Goal: Check status

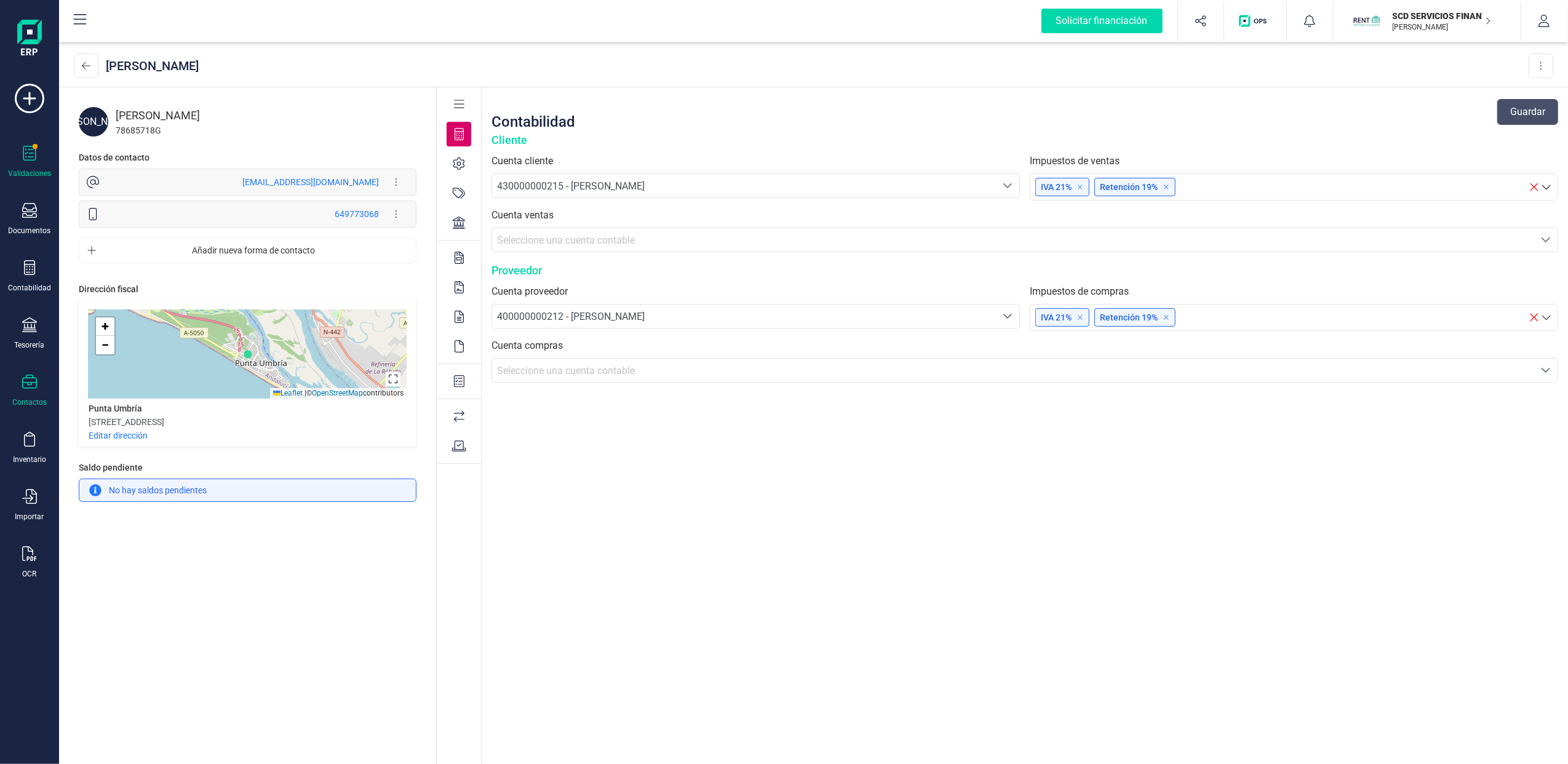
click at [25, 148] on icon at bounding box center [29, 153] width 15 height 15
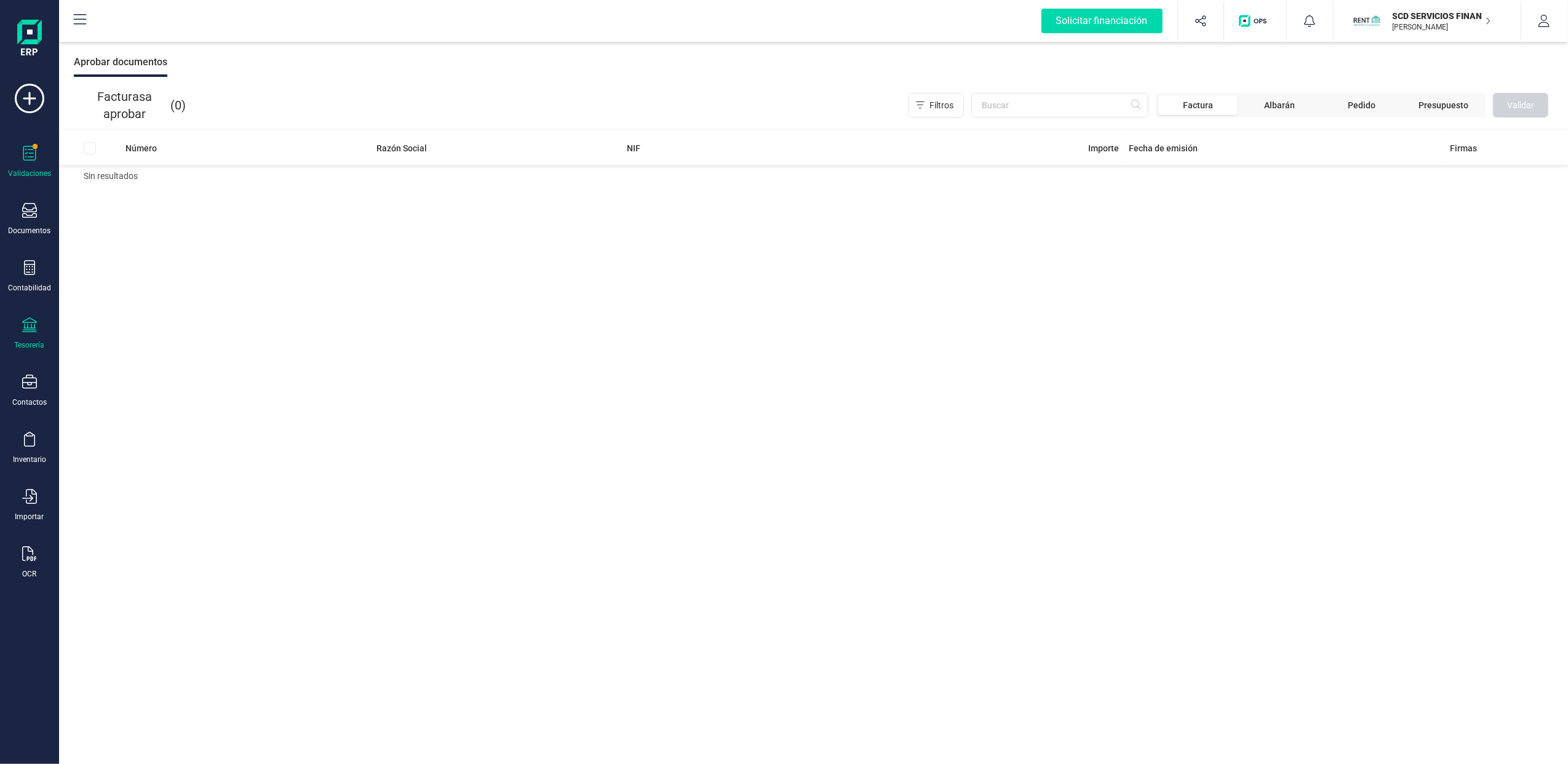
click at [37, 330] on div "Tesorería" at bounding box center [29, 334] width 49 height 33
click at [149, 207] on span "Cuentas bancarias" at bounding box center [150, 210] width 108 height 15
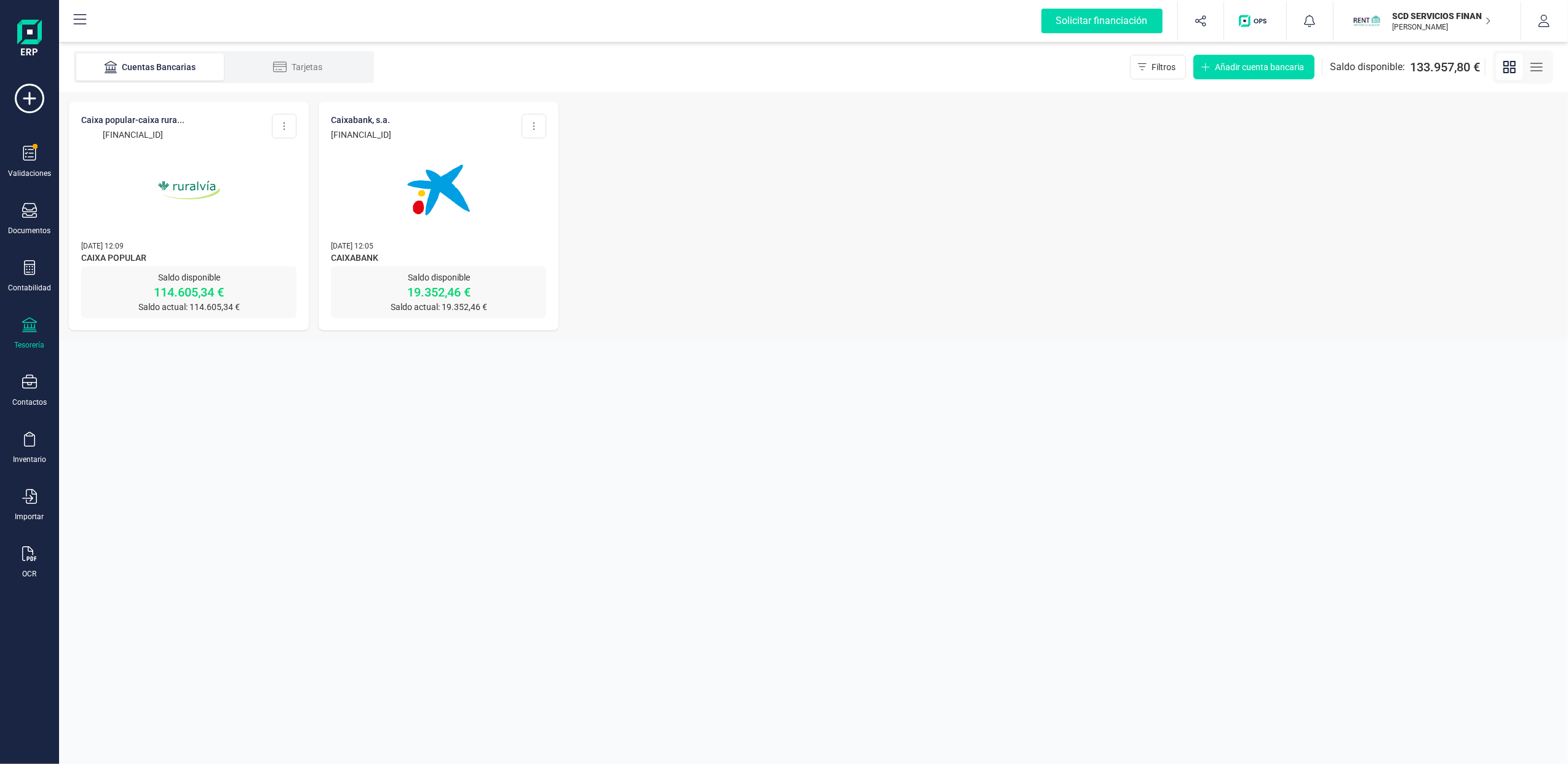
click at [230, 277] on p "Saldo disponible" at bounding box center [189, 277] width 215 height 12
click at [155, 165] on img at bounding box center [189, 190] width 104 height 104
click at [459, 192] on img at bounding box center [439, 190] width 104 height 104
click at [205, 165] on img at bounding box center [189, 190] width 104 height 104
